Goal: Check status: Check status

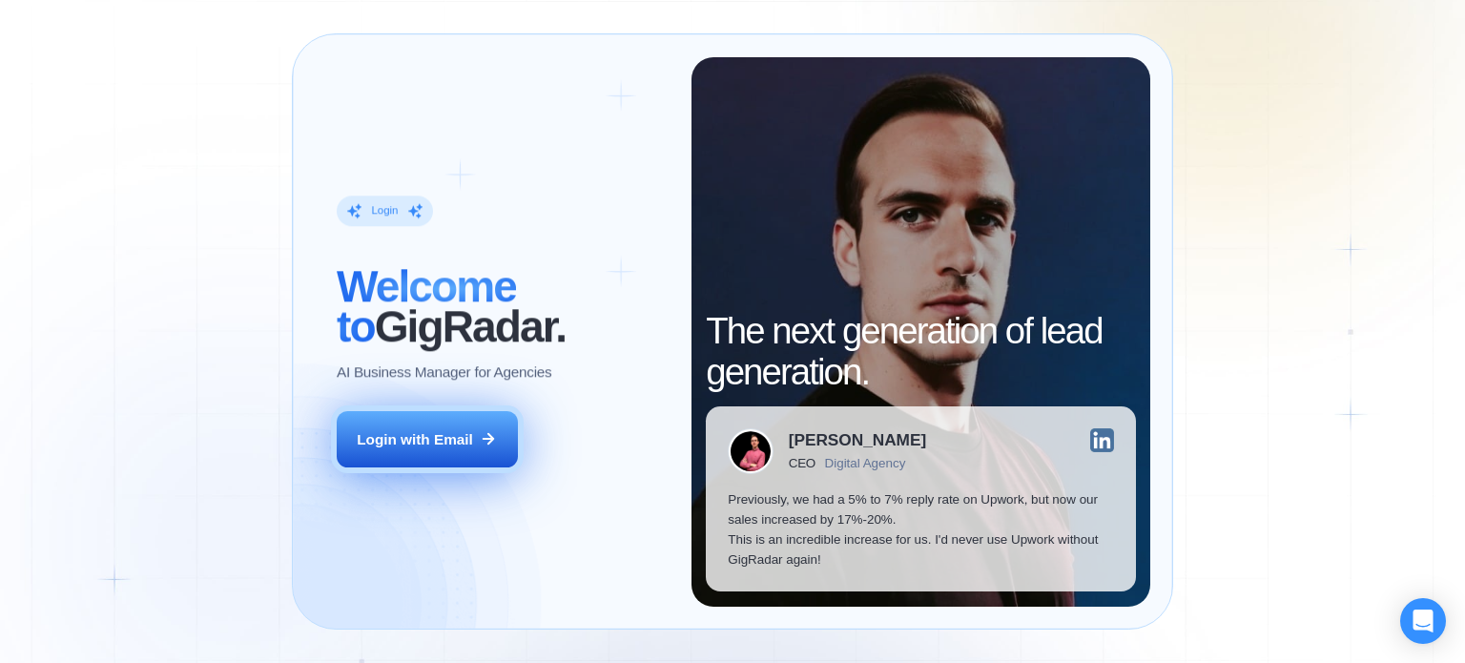
click at [450, 436] on div "Login with Email" at bounding box center [415, 439] width 116 height 20
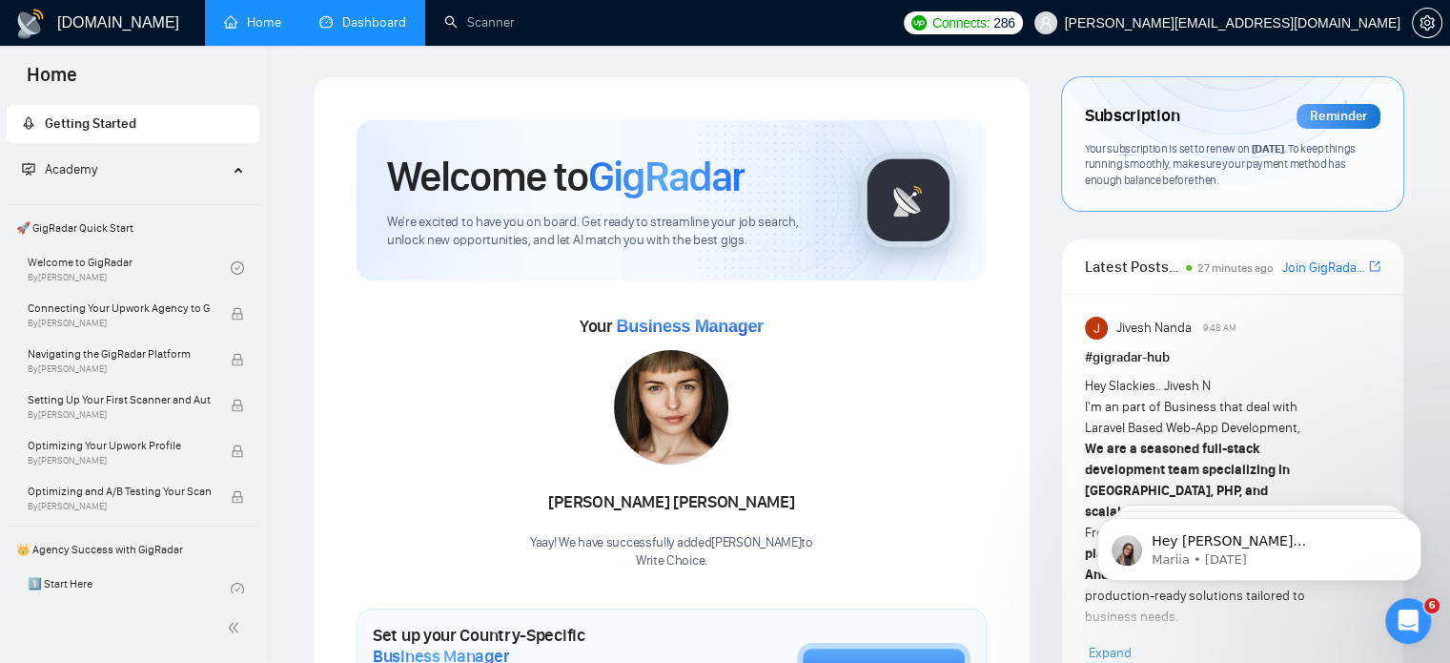
click at [353, 14] on link "Dashboard" at bounding box center [362, 22] width 87 height 16
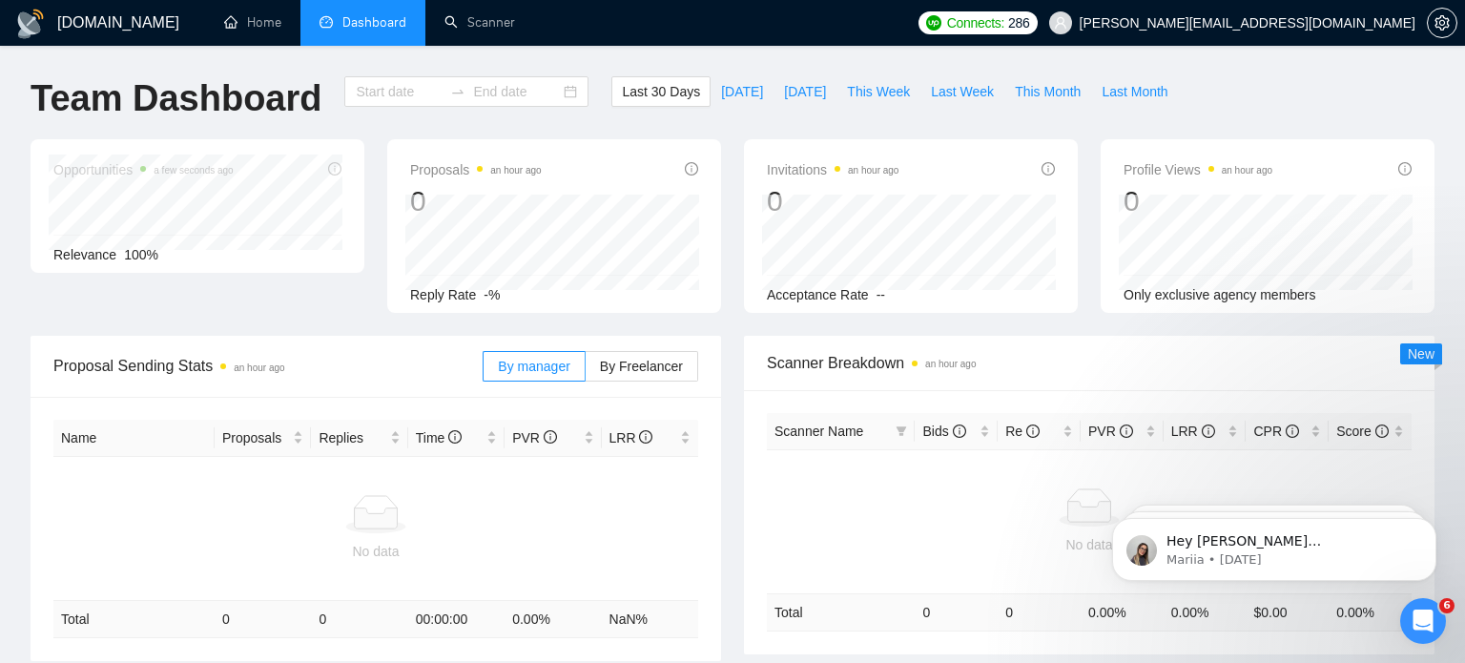
type input "2025-09-03"
type input "2025-10-03"
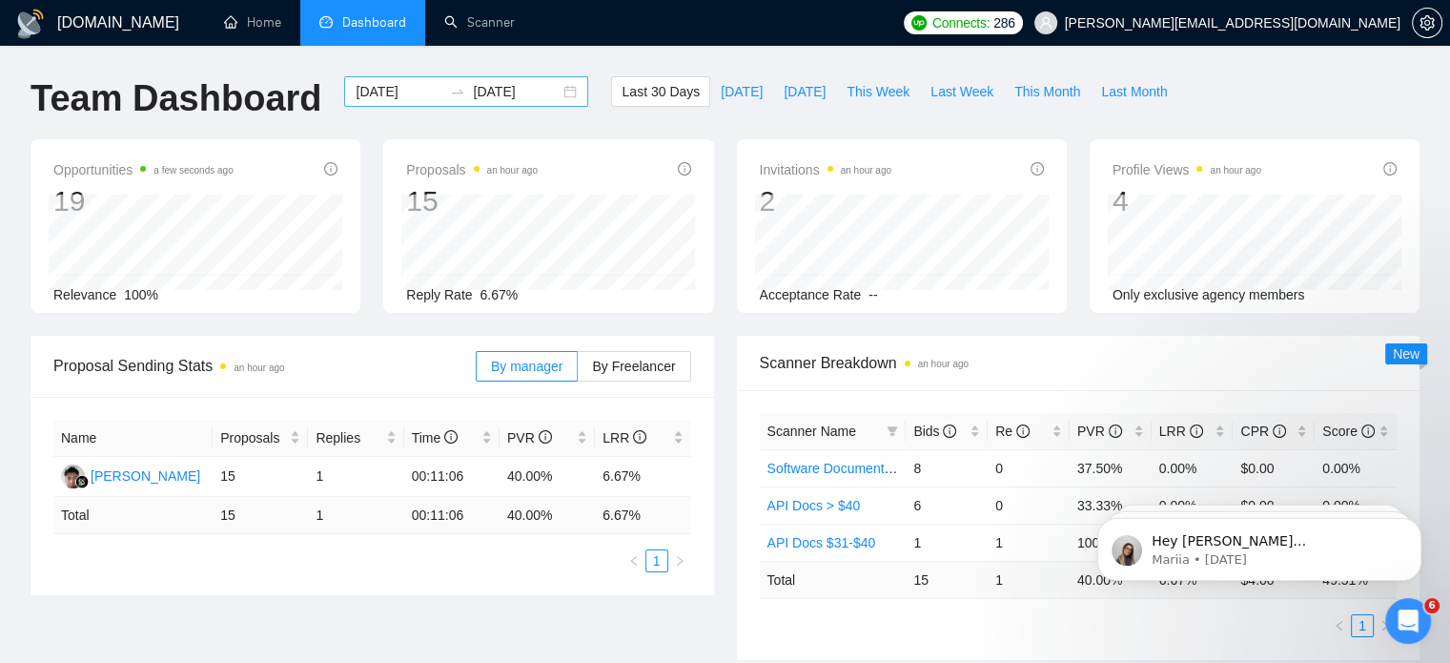
click at [557, 84] on div "2025-09-03 2025-10-03" at bounding box center [466, 91] width 244 height 31
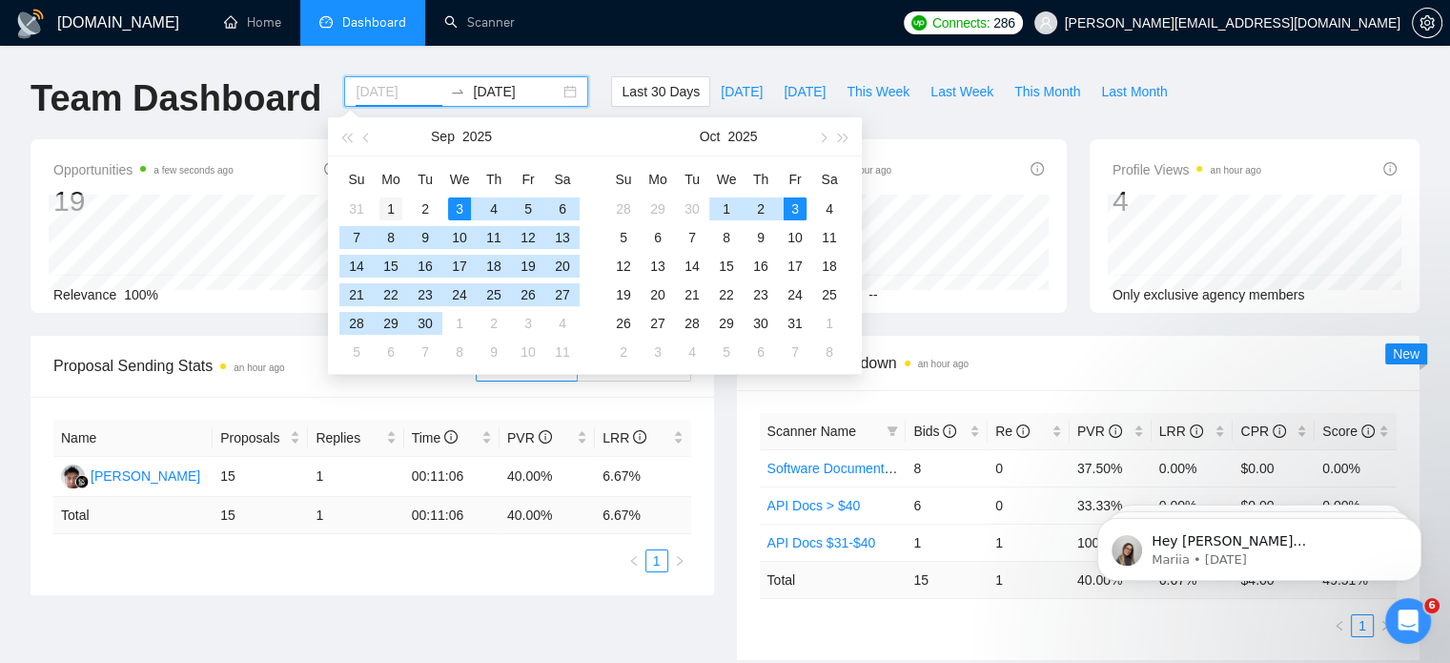
type input "[DATE]"
click at [387, 200] on div "1" at bounding box center [390, 208] width 23 height 23
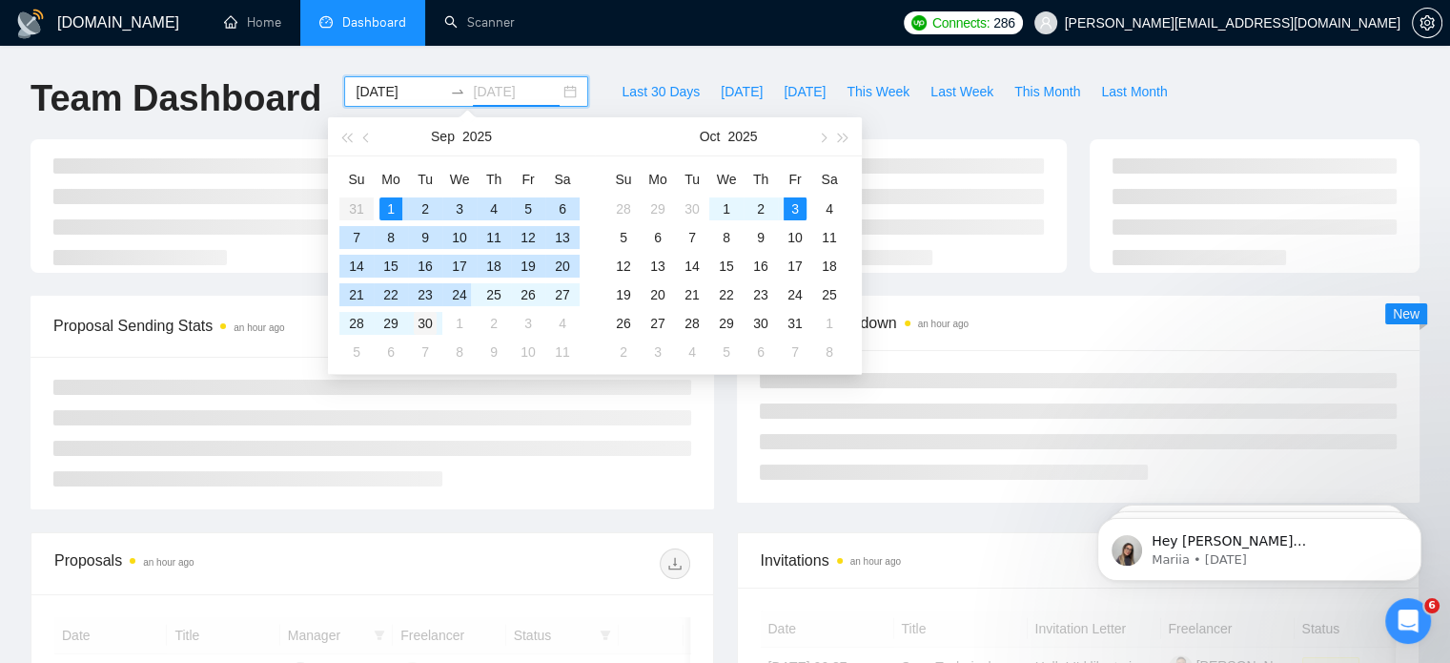
type input "[DATE]"
click at [433, 316] on div "30" at bounding box center [425, 323] width 23 height 23
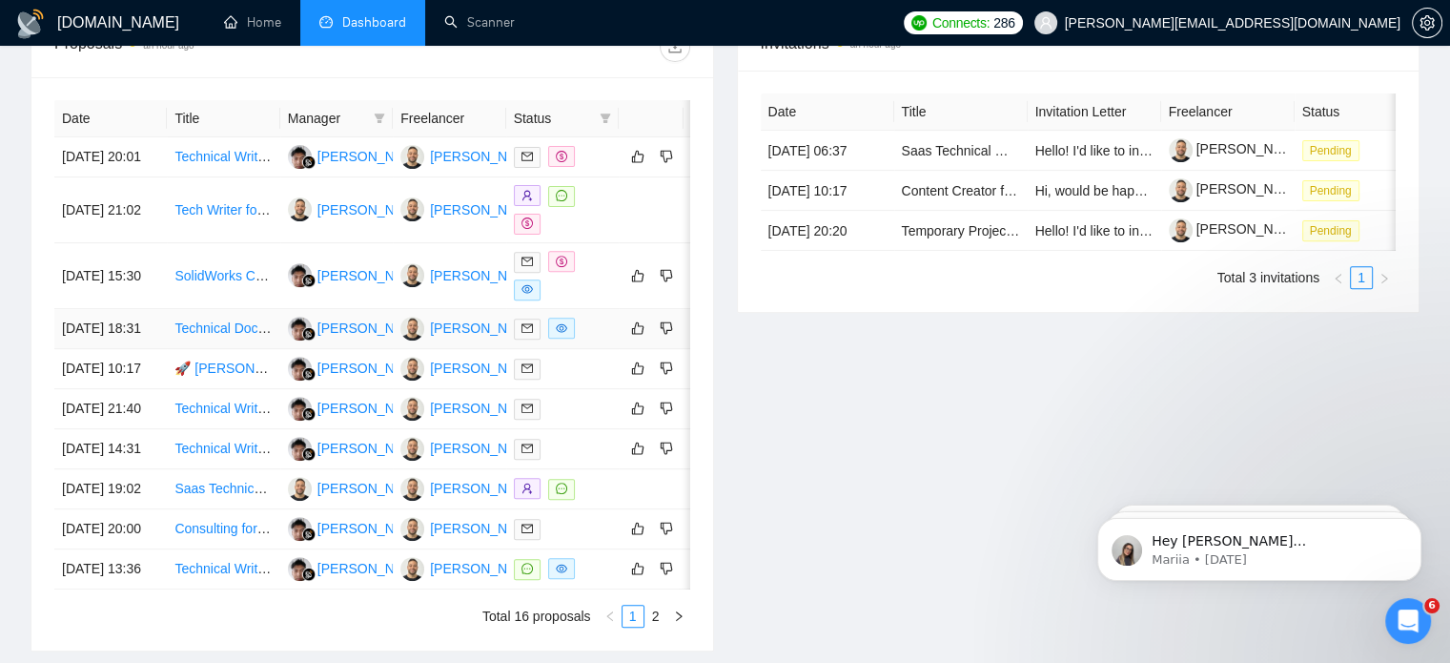
scroll to position [477, 0]
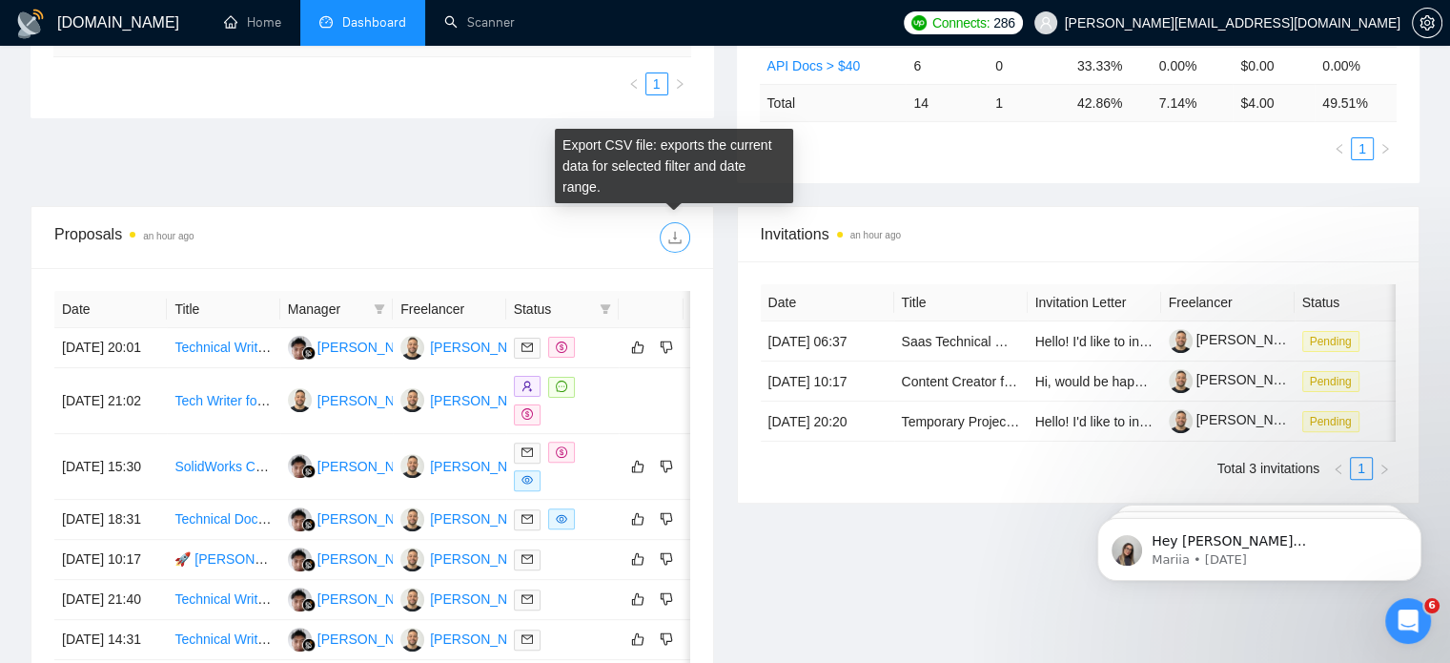
click at [671, 224] on button "button" at bounding box center [675, 237] width 31 height 31
